Goal: Task Accomplishment & Management: Manage account settings

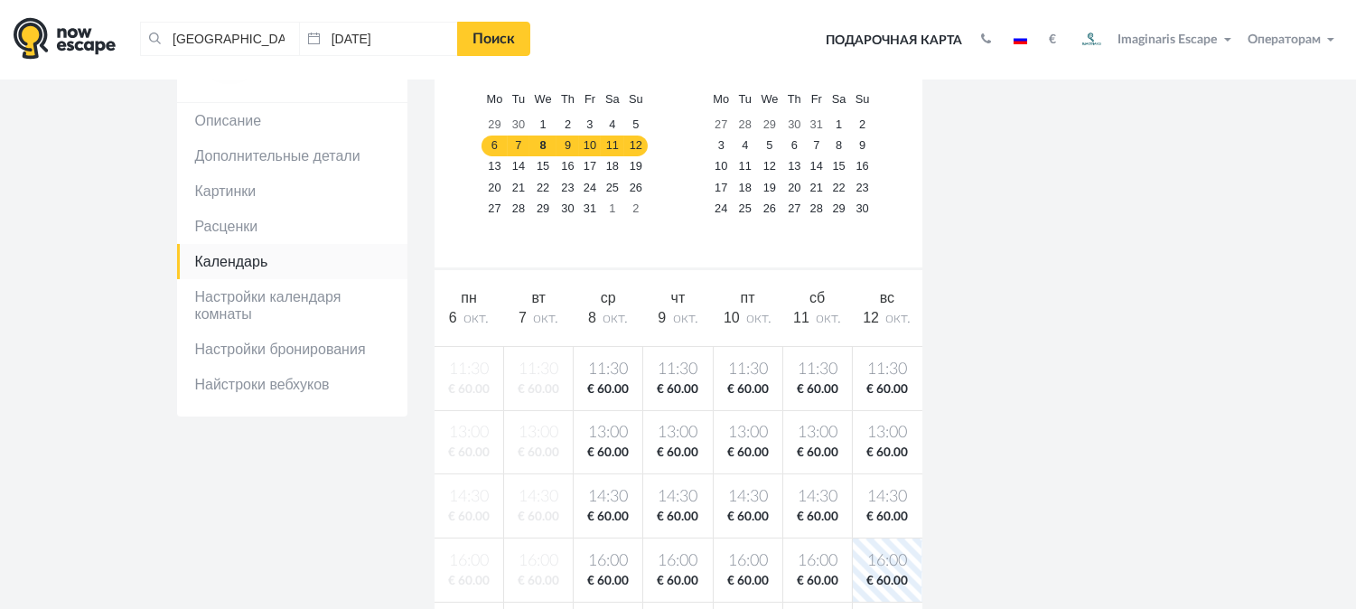
scroll to position [100, 0]
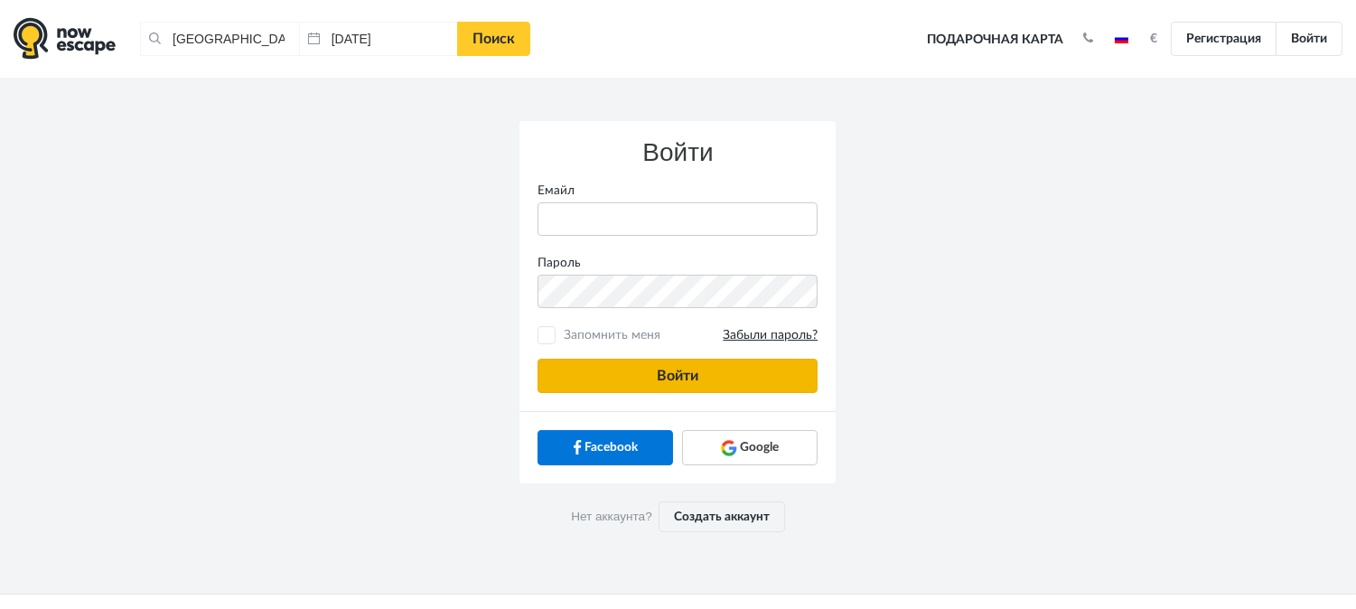
type input "anatoly@imaginaris.ee"
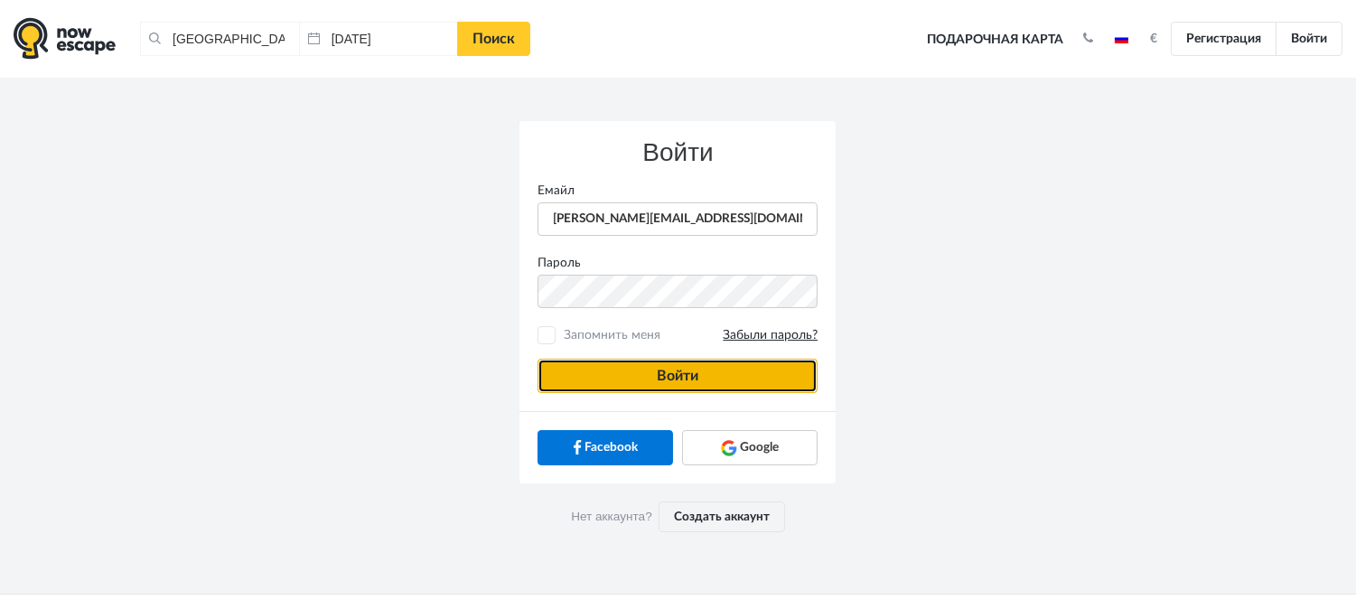
click at [666, 376] on button "Войти" at bounding box center [677, 376] width 280 height 34
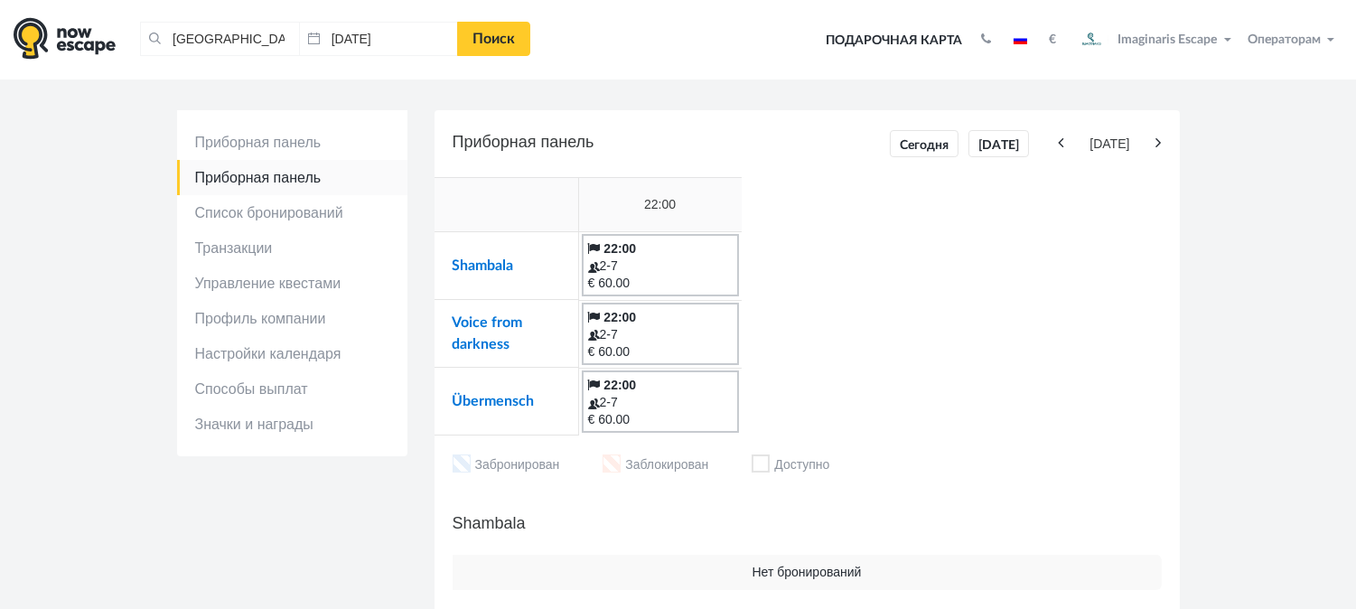
scroll to position [100, 0]
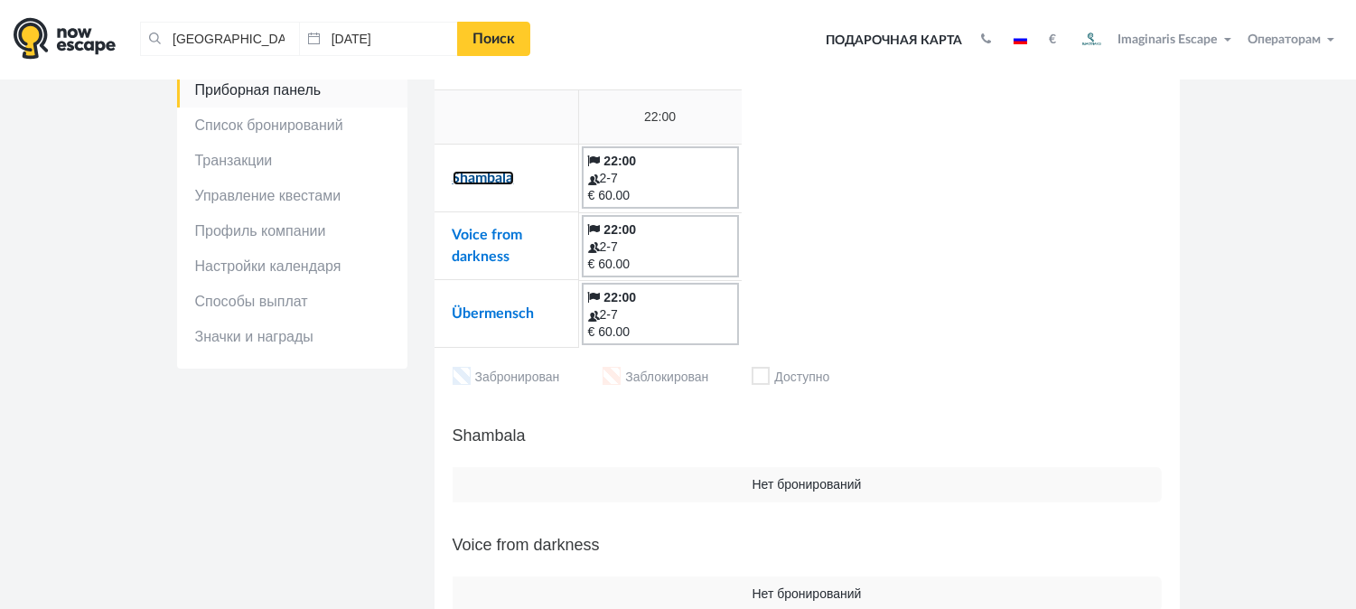
click at [485, 175] on link "Shambala" at bounding box center [482, 178] width 61 height 14
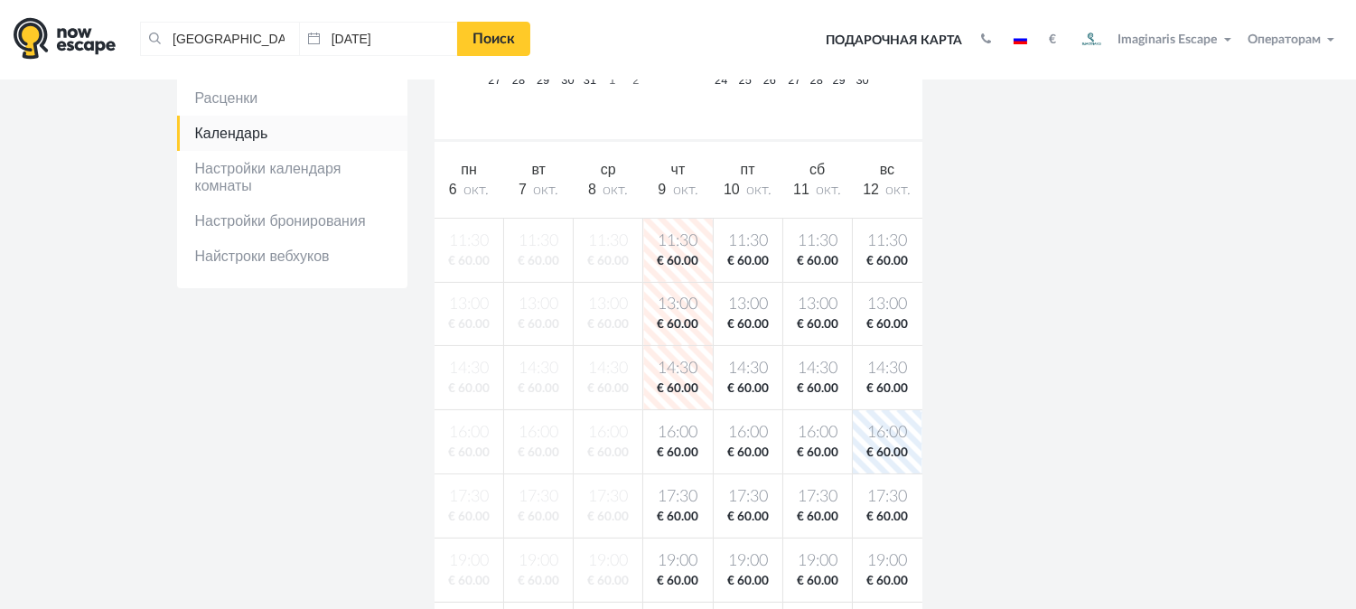
scroll to position [501, 0]
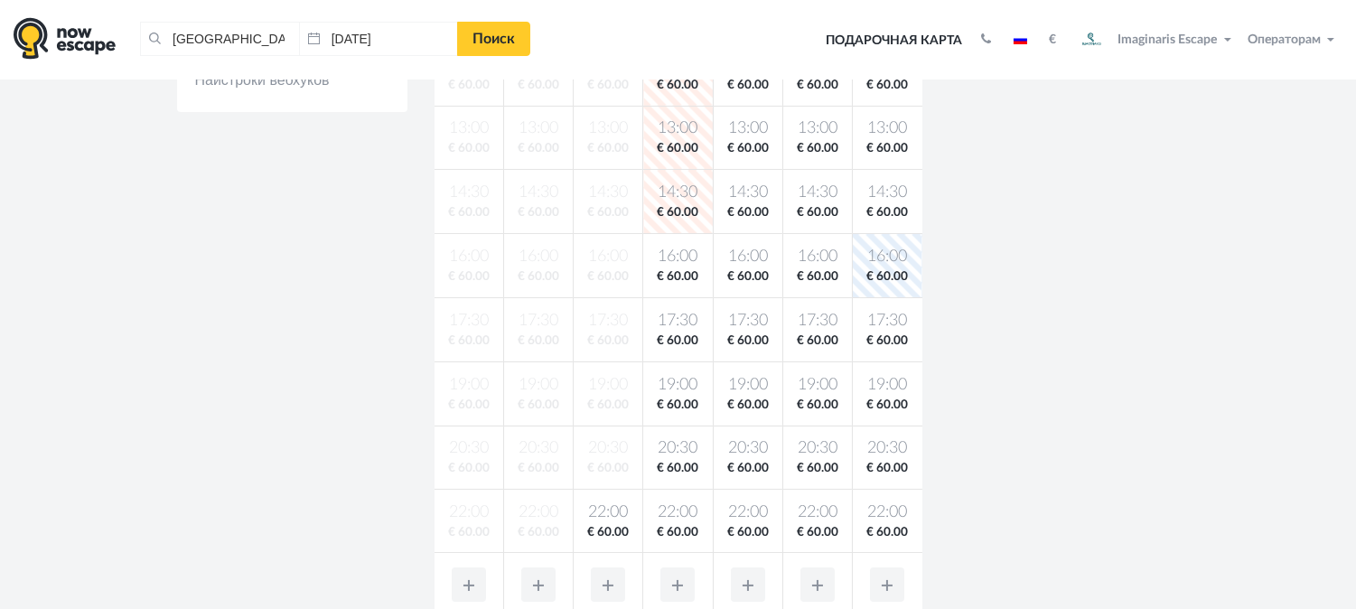
click at [674, 503] on td "22:00 € 60.00" at bounding box center [678, 520] width 70 height 63
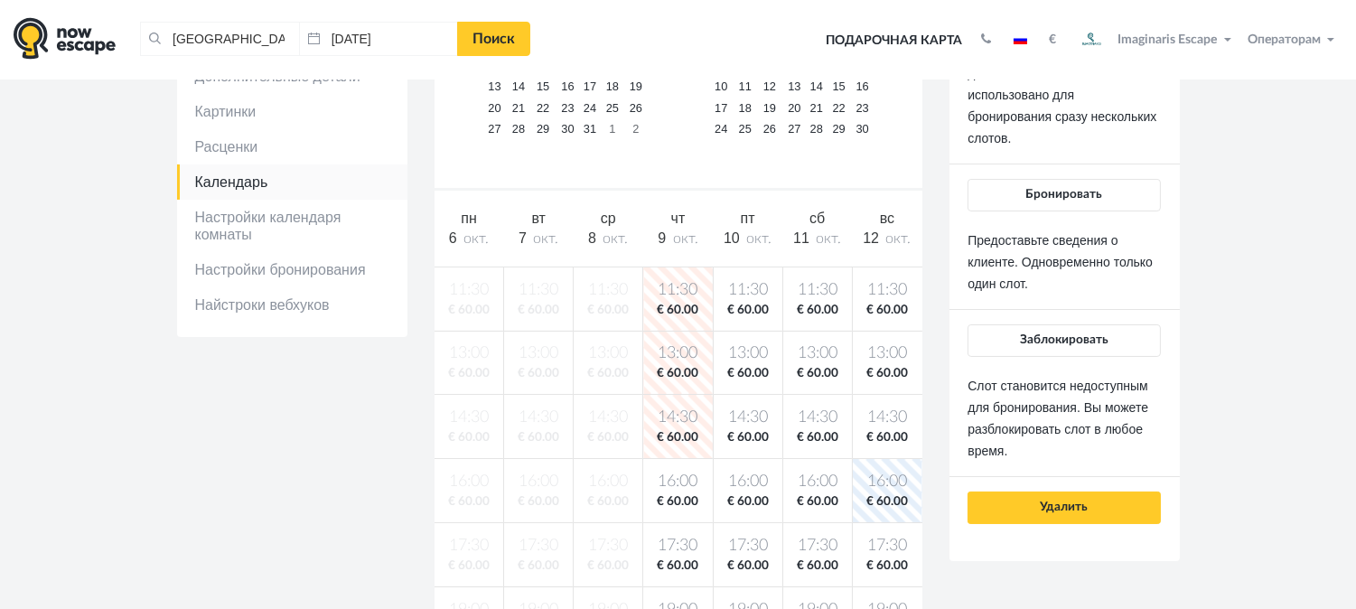
scroll to position [200, 0]
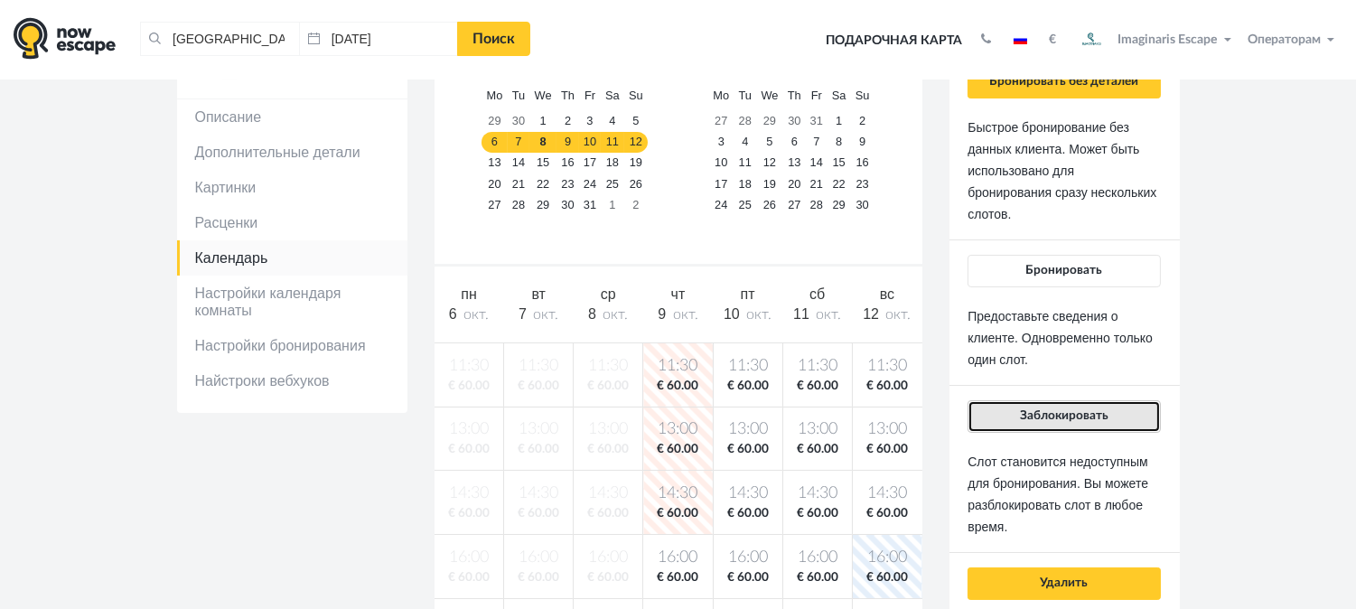
click at [1107, 406] on button "Заблокировать" at bounding box center [1063, 416] width 192 height 33
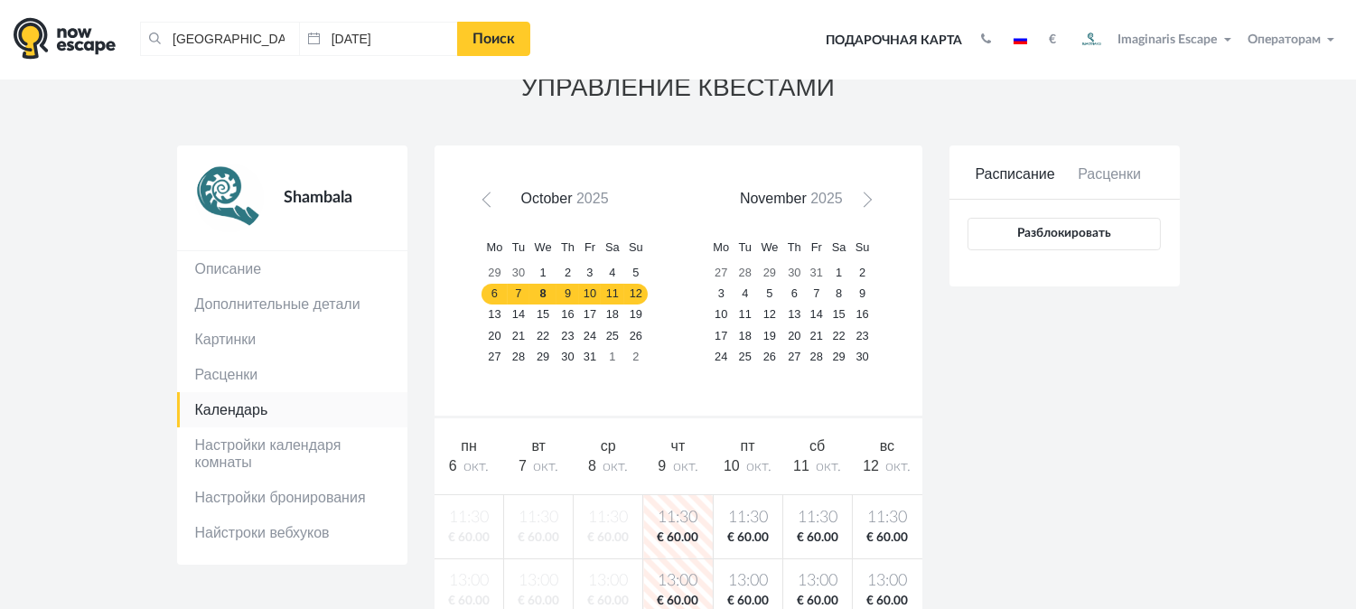
scroll to position [0, 0]
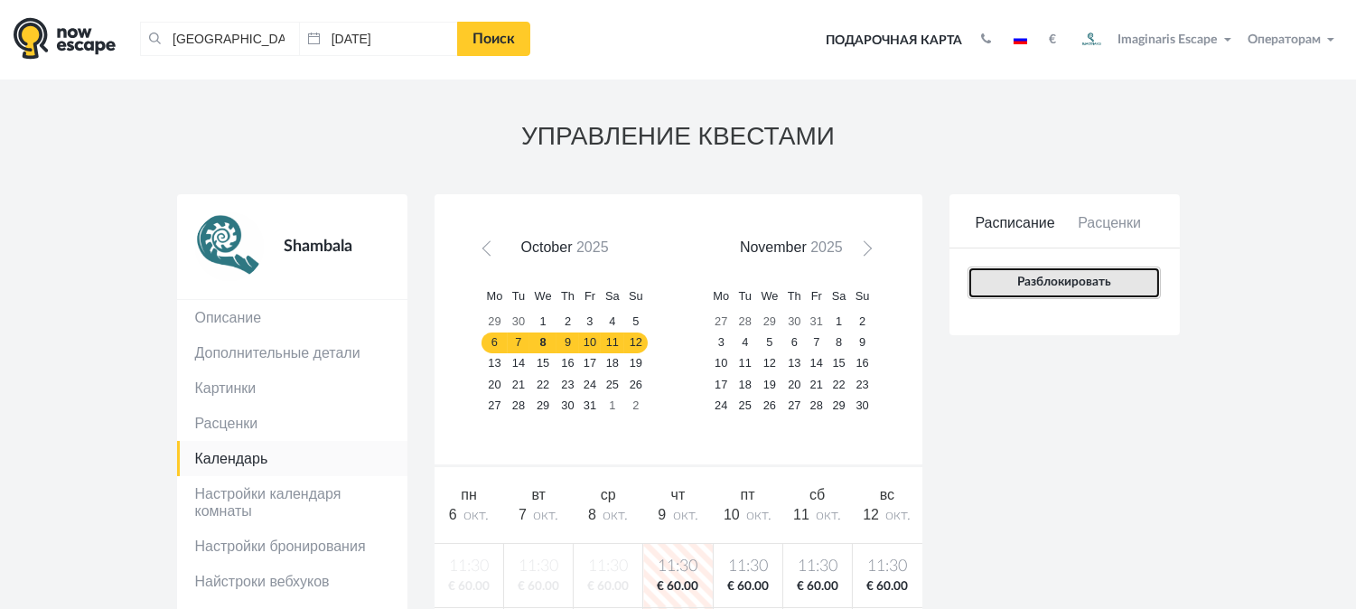
click at [1067, 280] on span "Разблокировать" at bounding box center [1064, 281] width 94 height 13
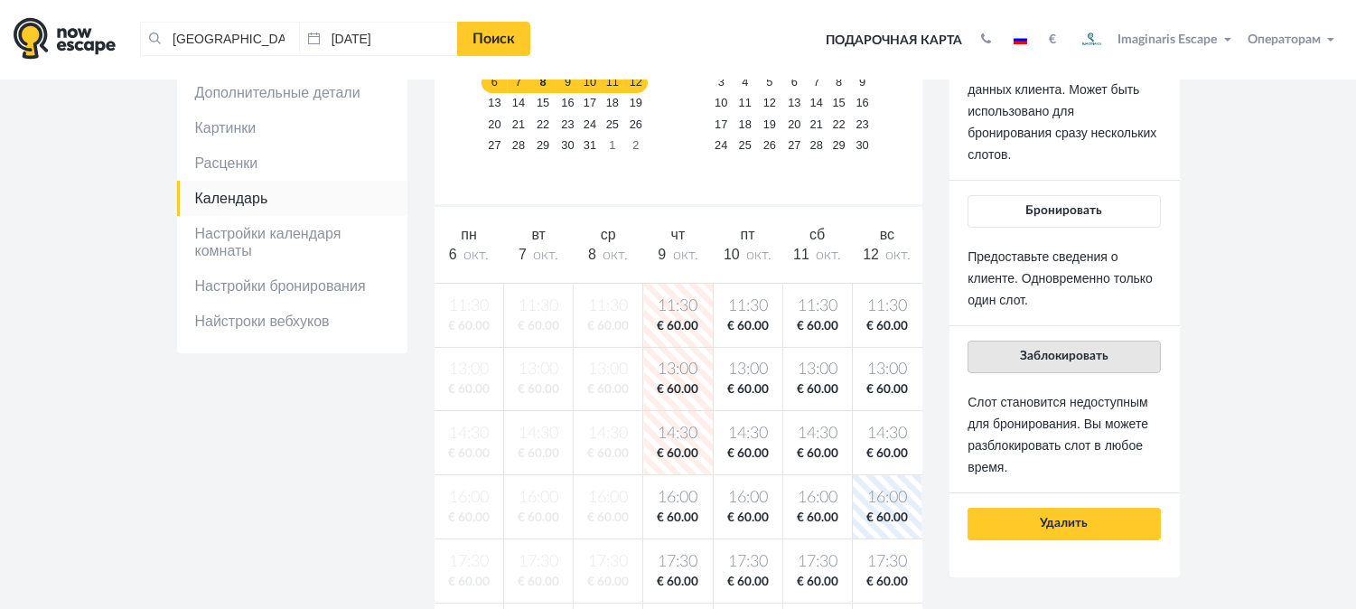
scroll to position [200, 0]
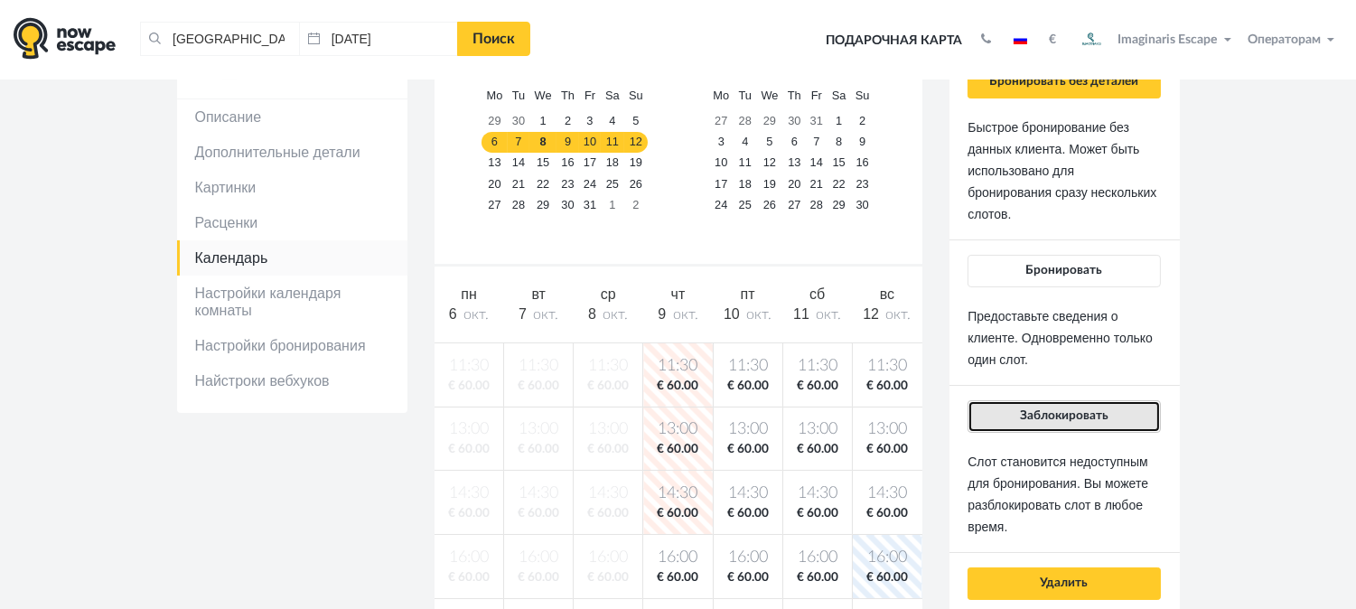
click at [1126, 409] on button "Заблокировать" at bounding box center [1063, 416] width 192 height 33
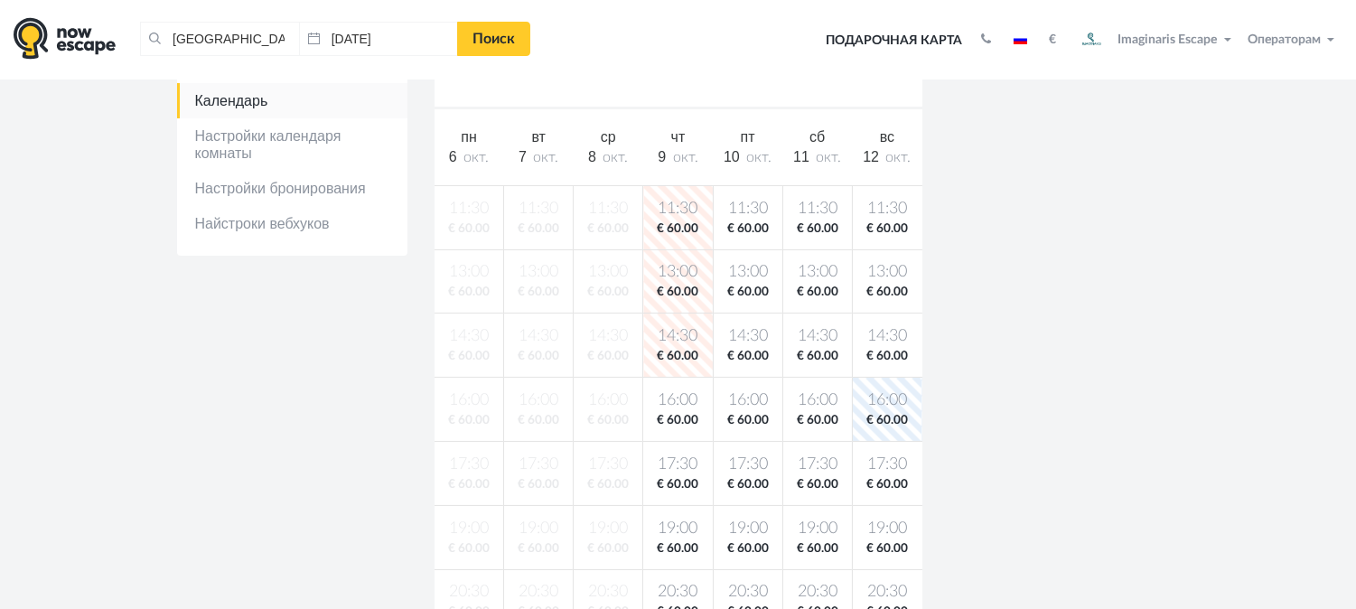
scroll to position [100, 0]
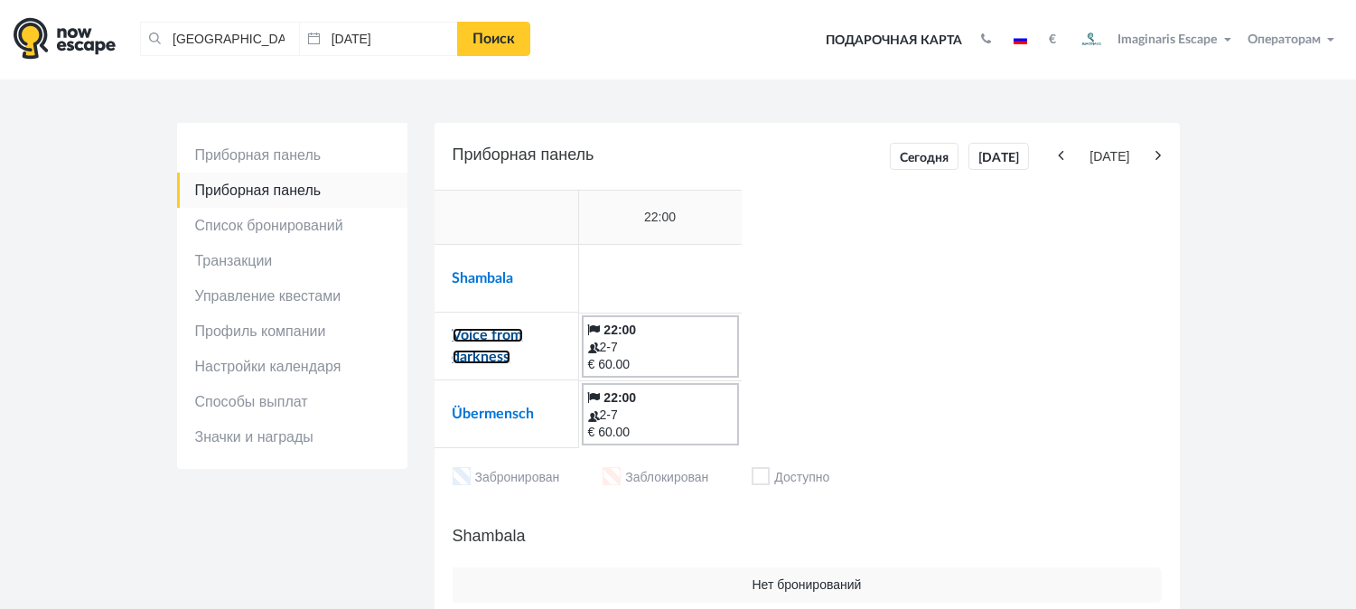
click at [490, 339] on link "Voice from darkness" at bounding box center [487, 346] width 70 height 36
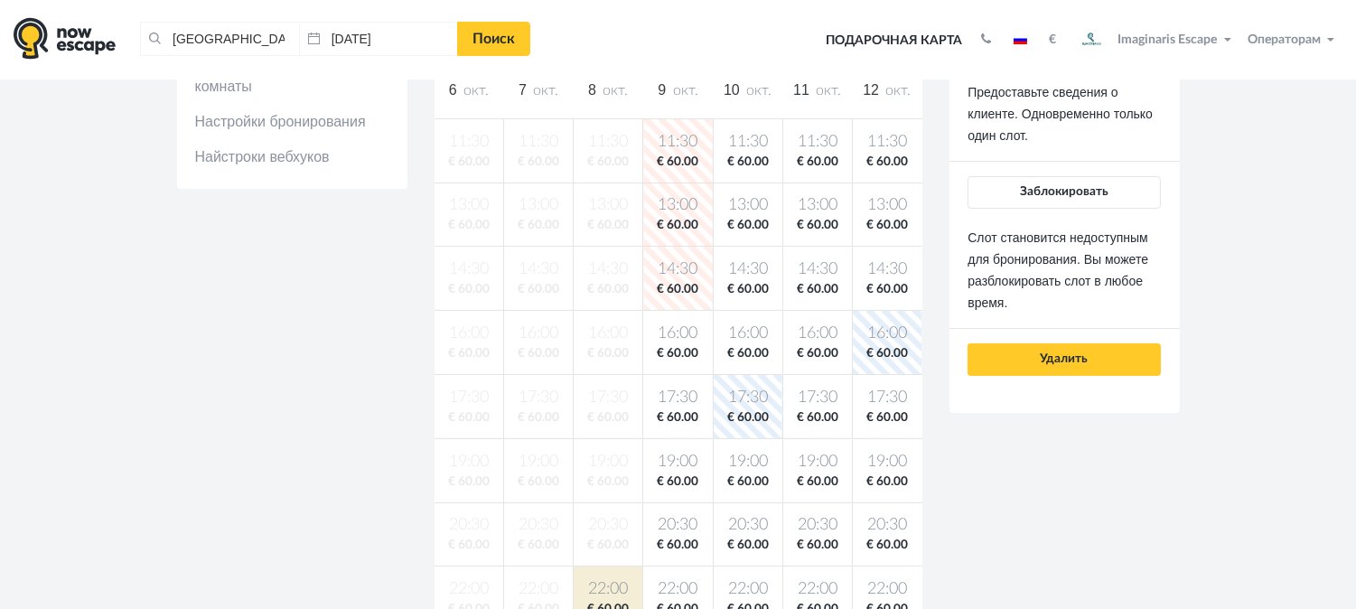
scroll to position [401, 0]
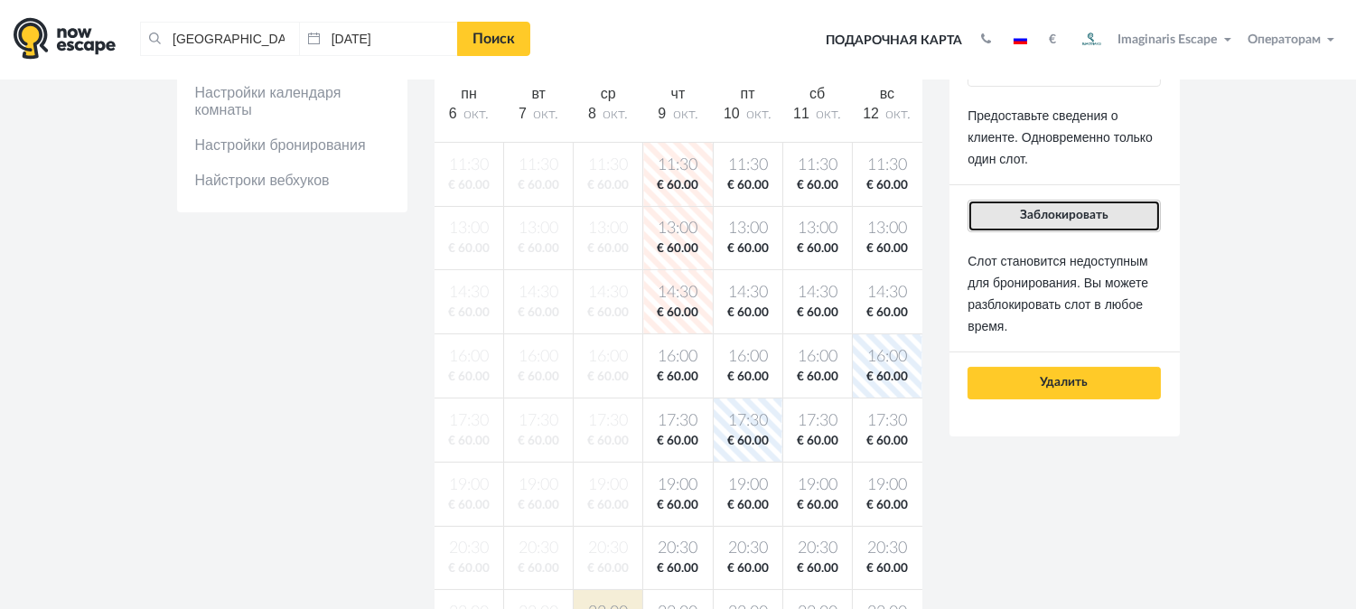
click at [1073, 223] on button "Заблокировать" at bounding box center [1063, 216] width 192 height 33
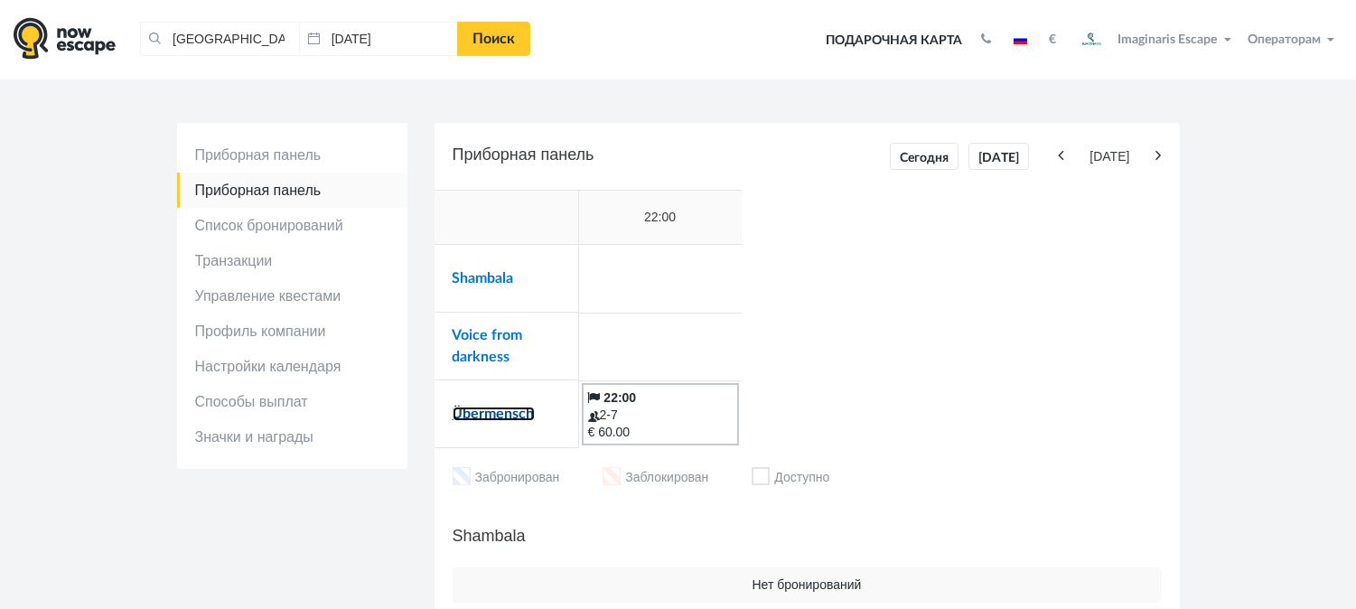
click at [520, 410] on link "Übermensch" at bounding box center [493, 413] width 82 height 14
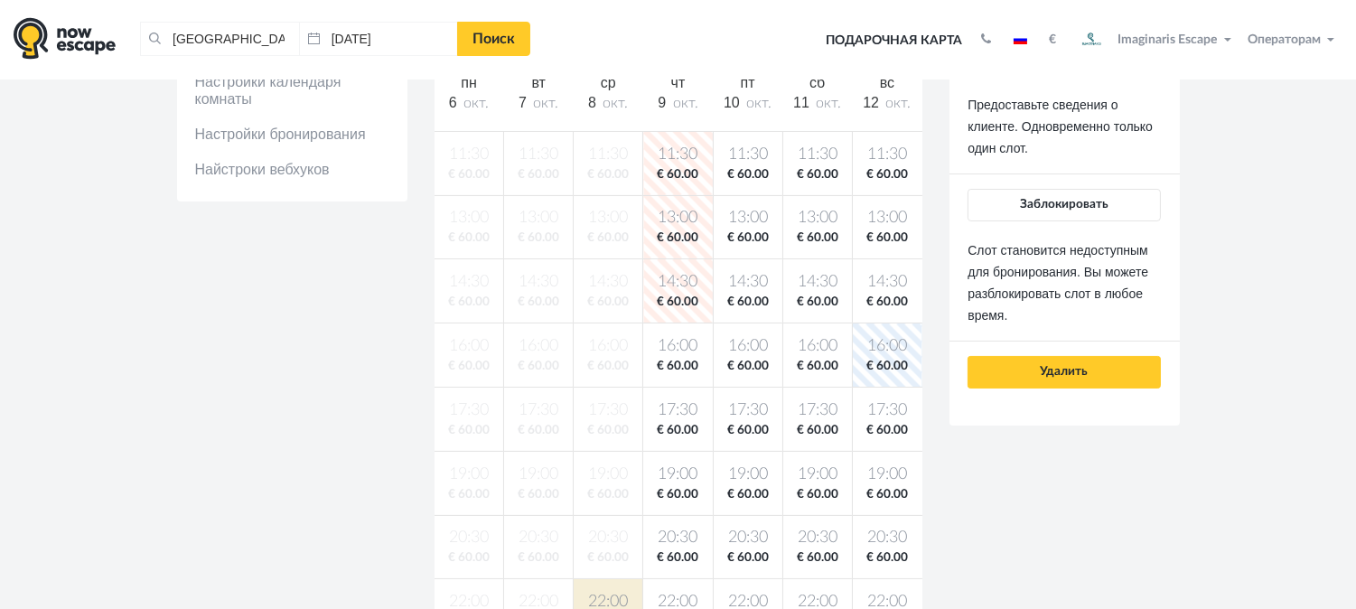
scroll to position [401, 0]
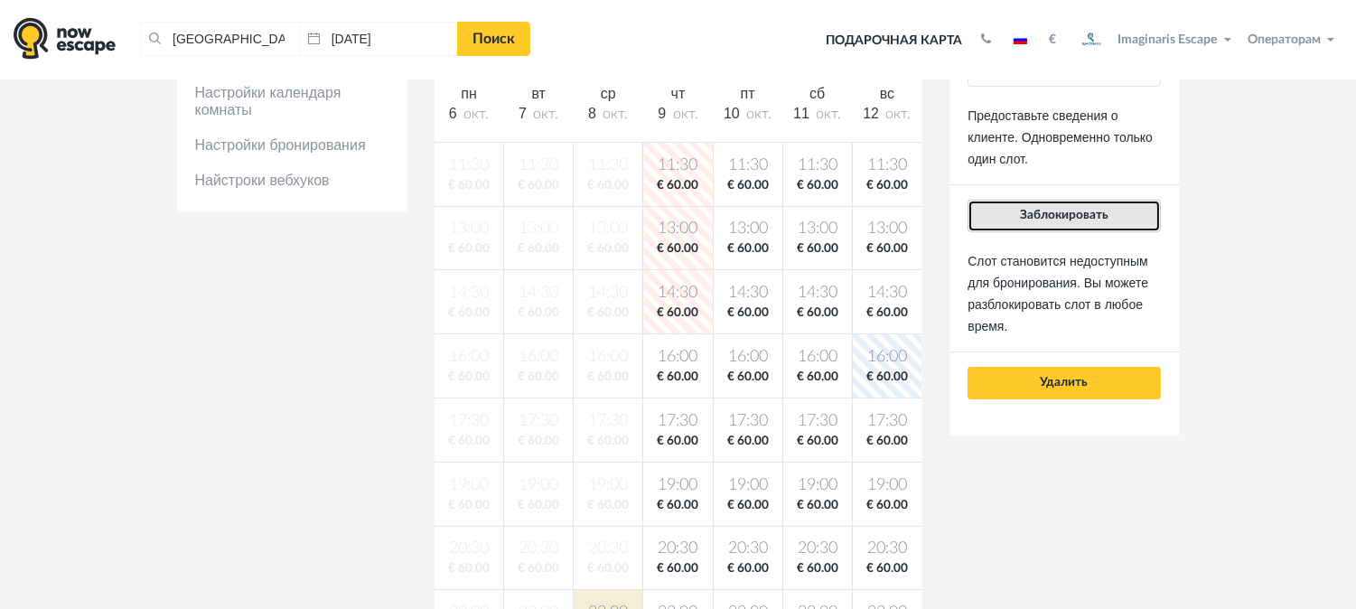
click at [1086, 219] on span "Заблокировать" at bounding box center [1064, 215] width 89 height 13
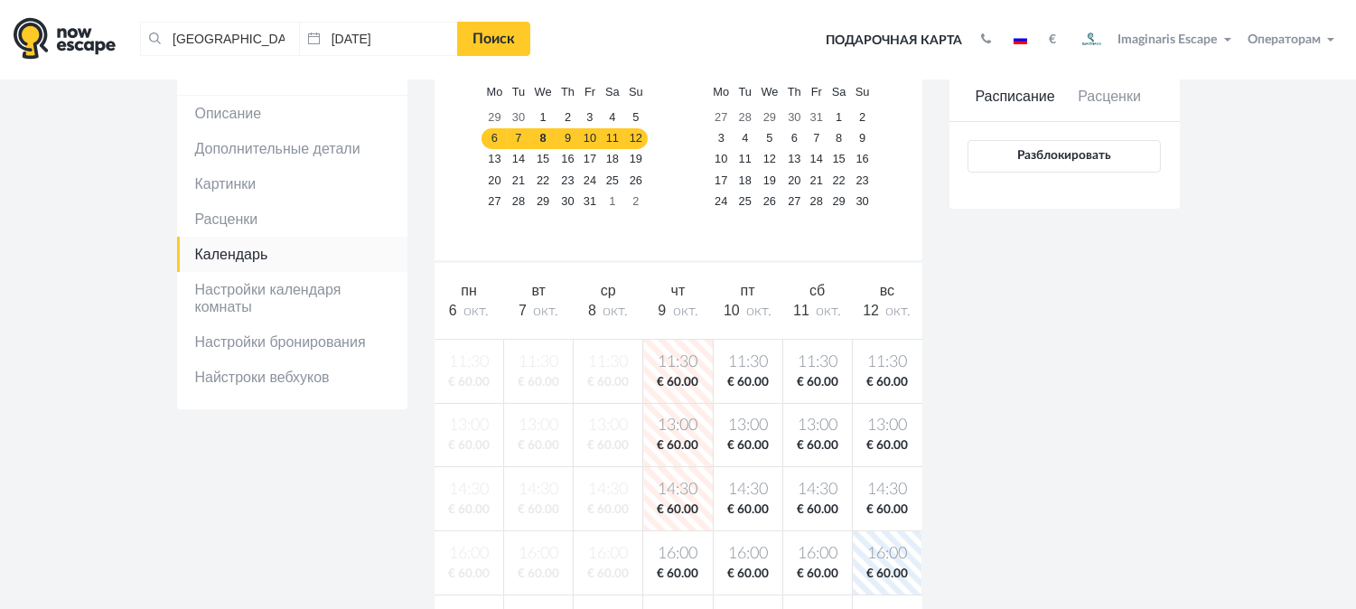
scroll to position [100, 0]
